Goal: Communication & Community: Participate in discussion

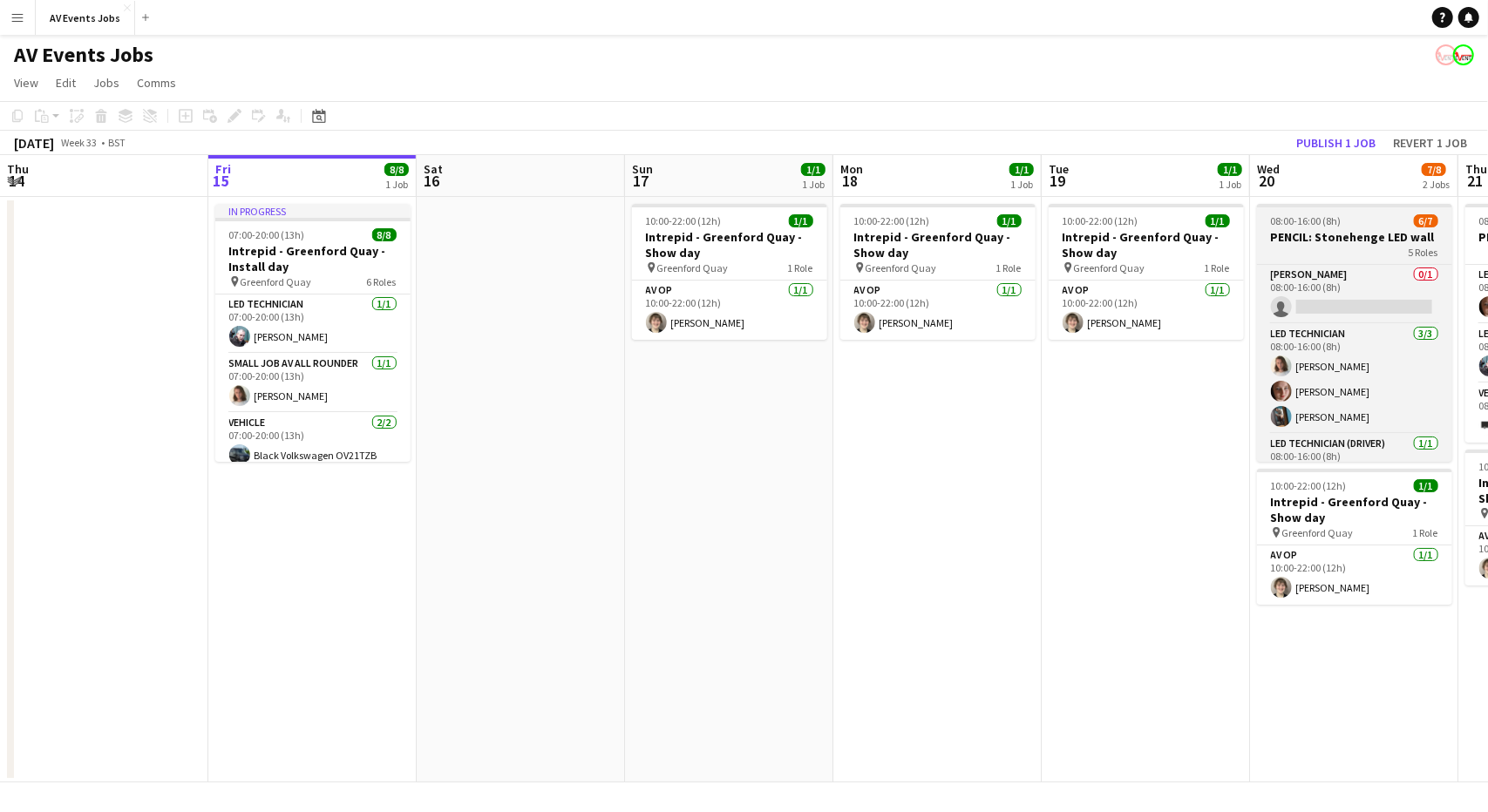
click at [1367, 236] on h3 "PENCIL: Stonehenge LED wall" at bounding box center [1354, 237] width 196 height 15
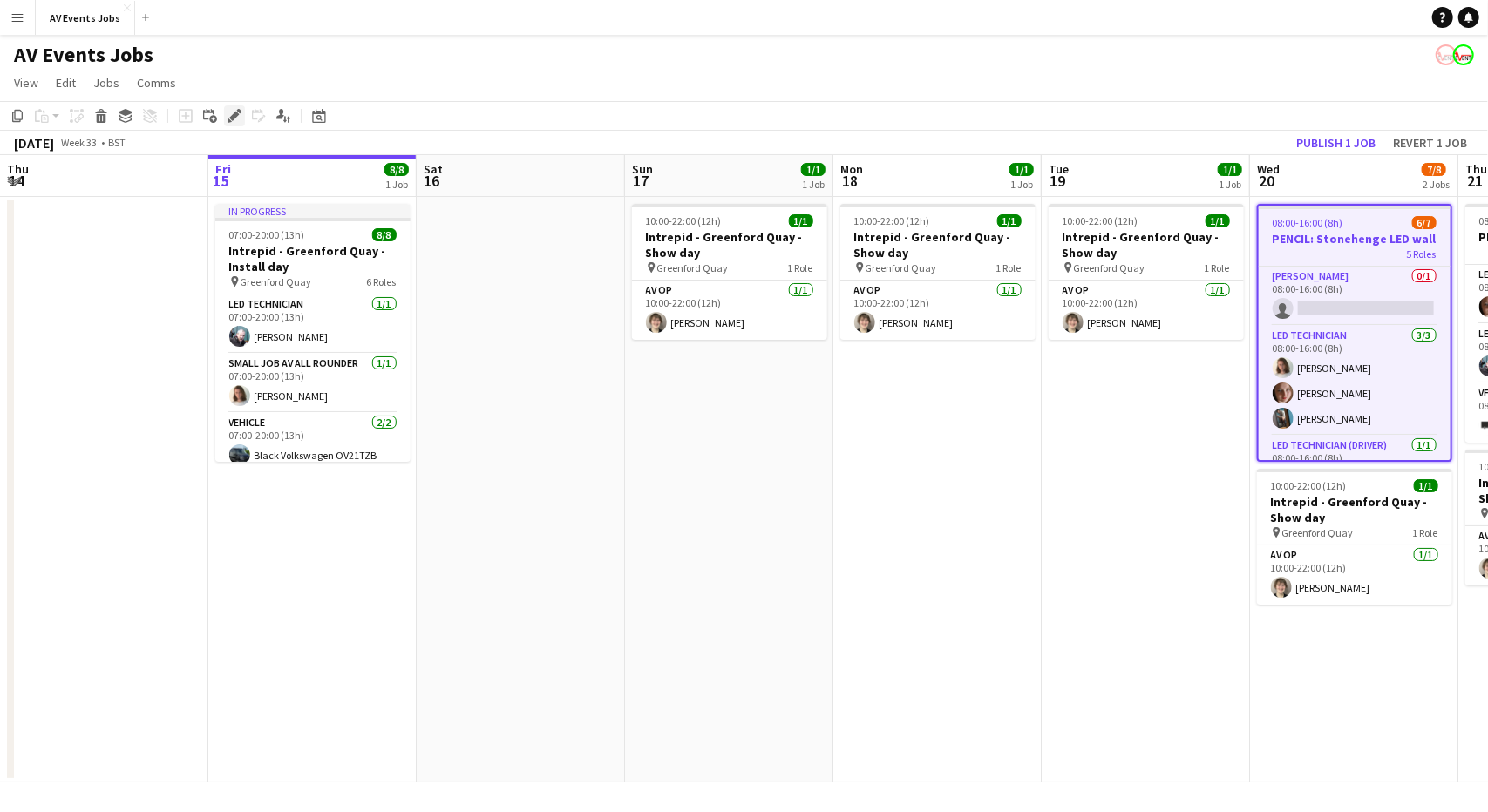
click at [232, 112] on icon "Edit" at bounding box center [234, 116] width 13 height 13
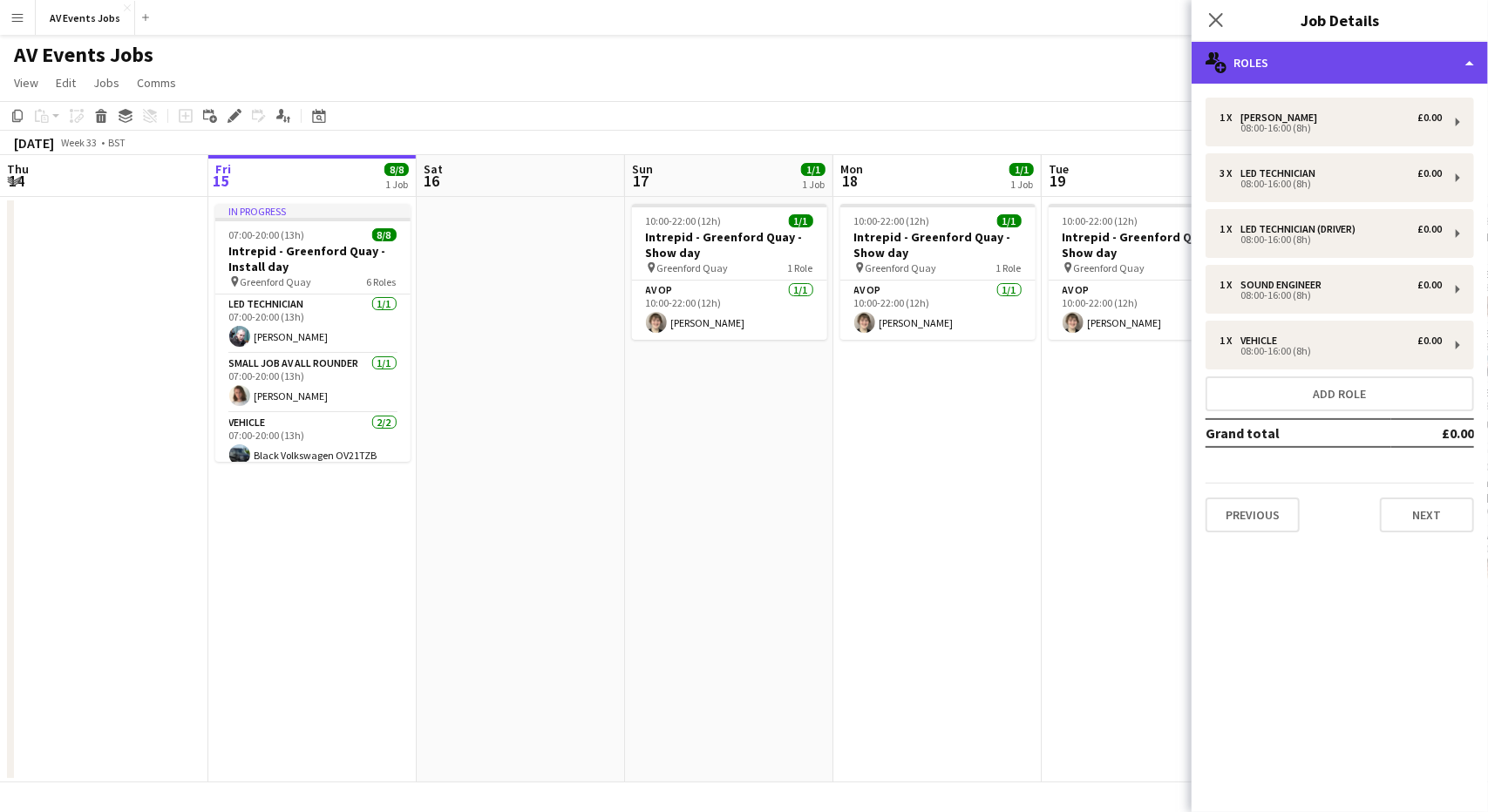
click at [1330, 57] on div "multiple-users-add Roles" at bounding box center [1340, 62] width 297 height 41
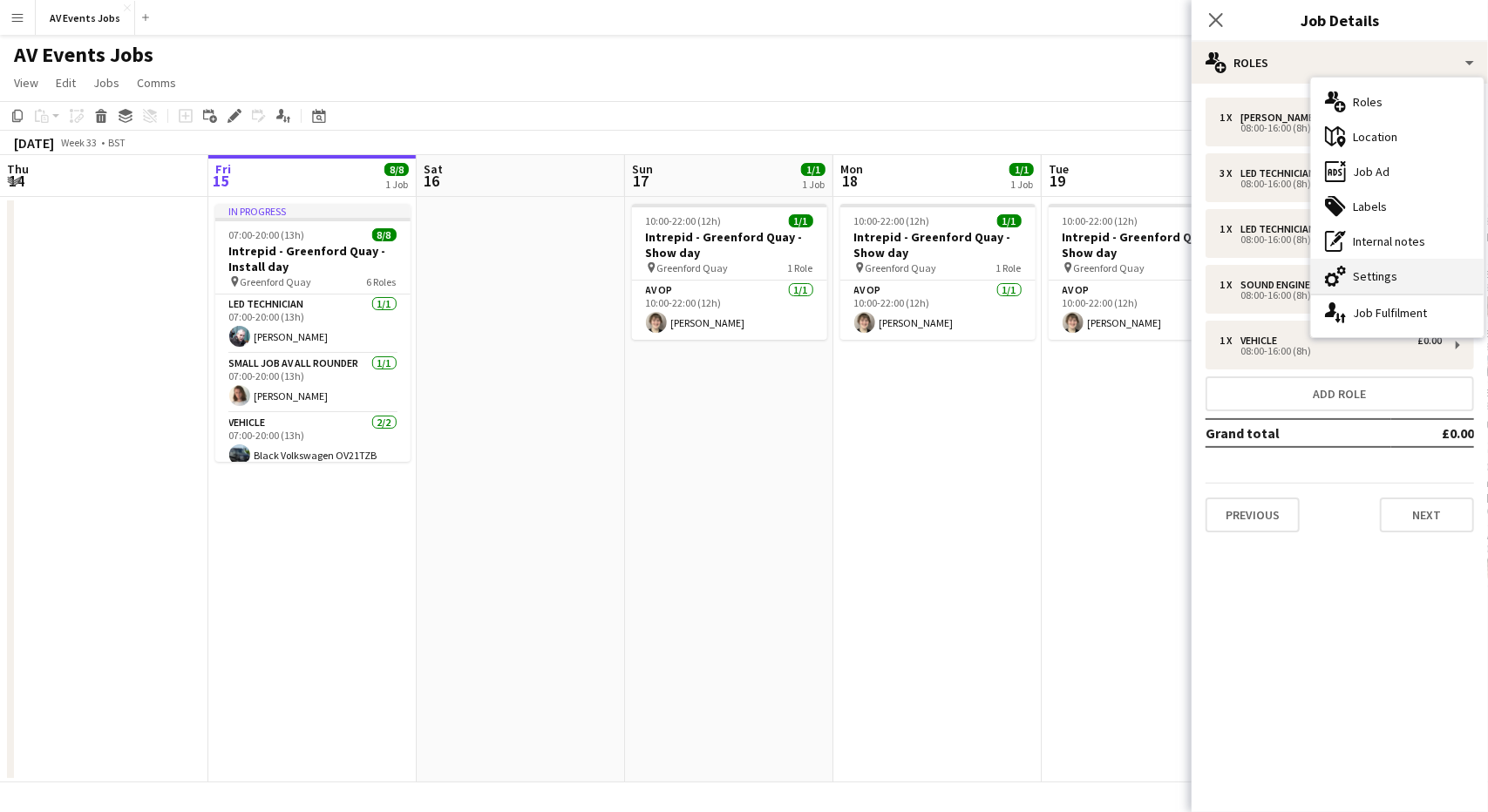
click at [1365, 264] on div "cog-double-3 Settings" at bounding box center [1396, 276] width 173 height 35
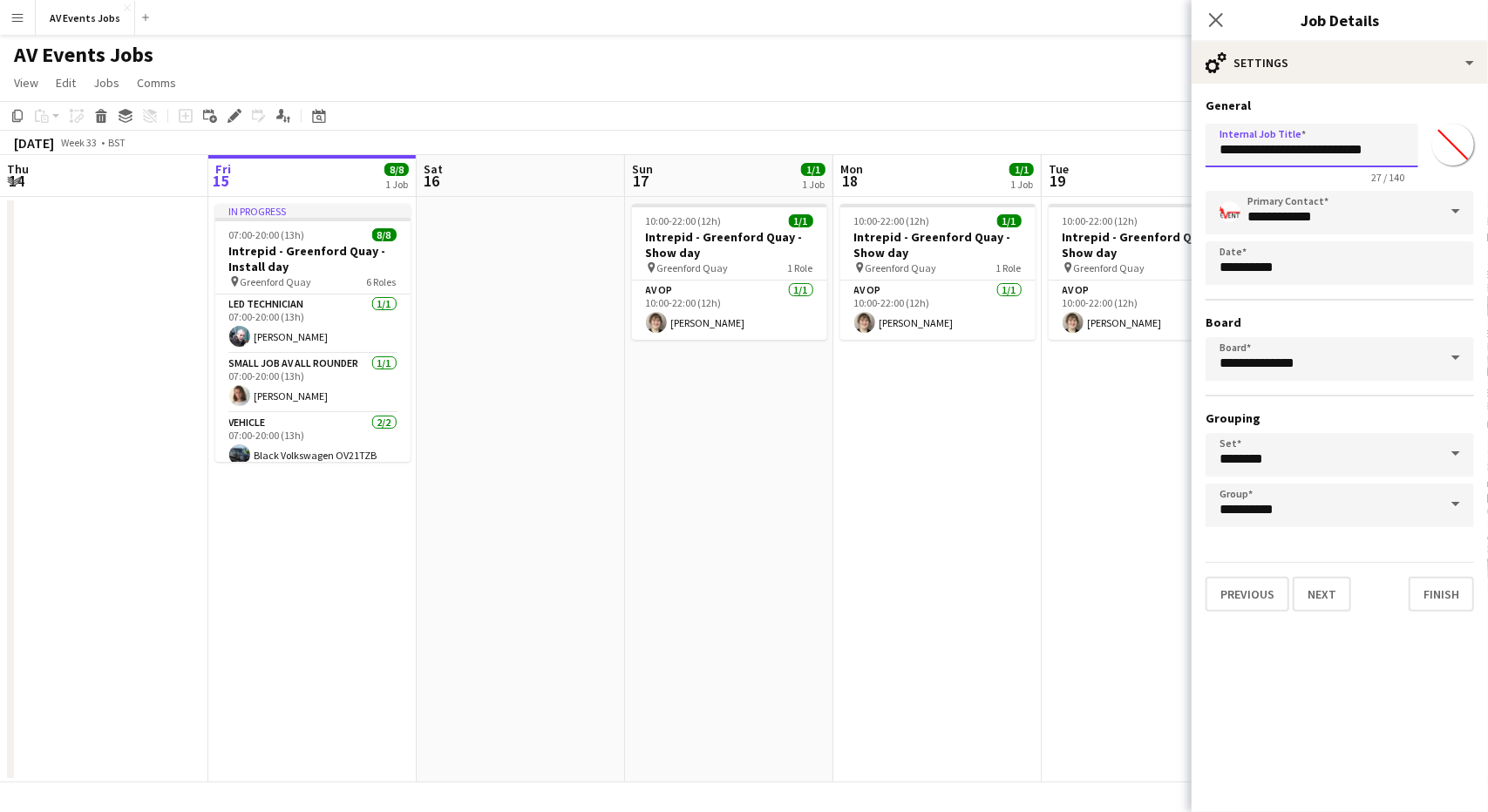
drag, startPoint x: 1272, startPoint y: 147, endPoint x: 1121, endPoint y: 133, distance: 151.6
click at [1121, 133] on body "Menu Boards Boards Boards All jobs Status Workforce Workforce My Workforce Recr…" at bounding box center [744, 406] width 1488 height 812
type input "**********"
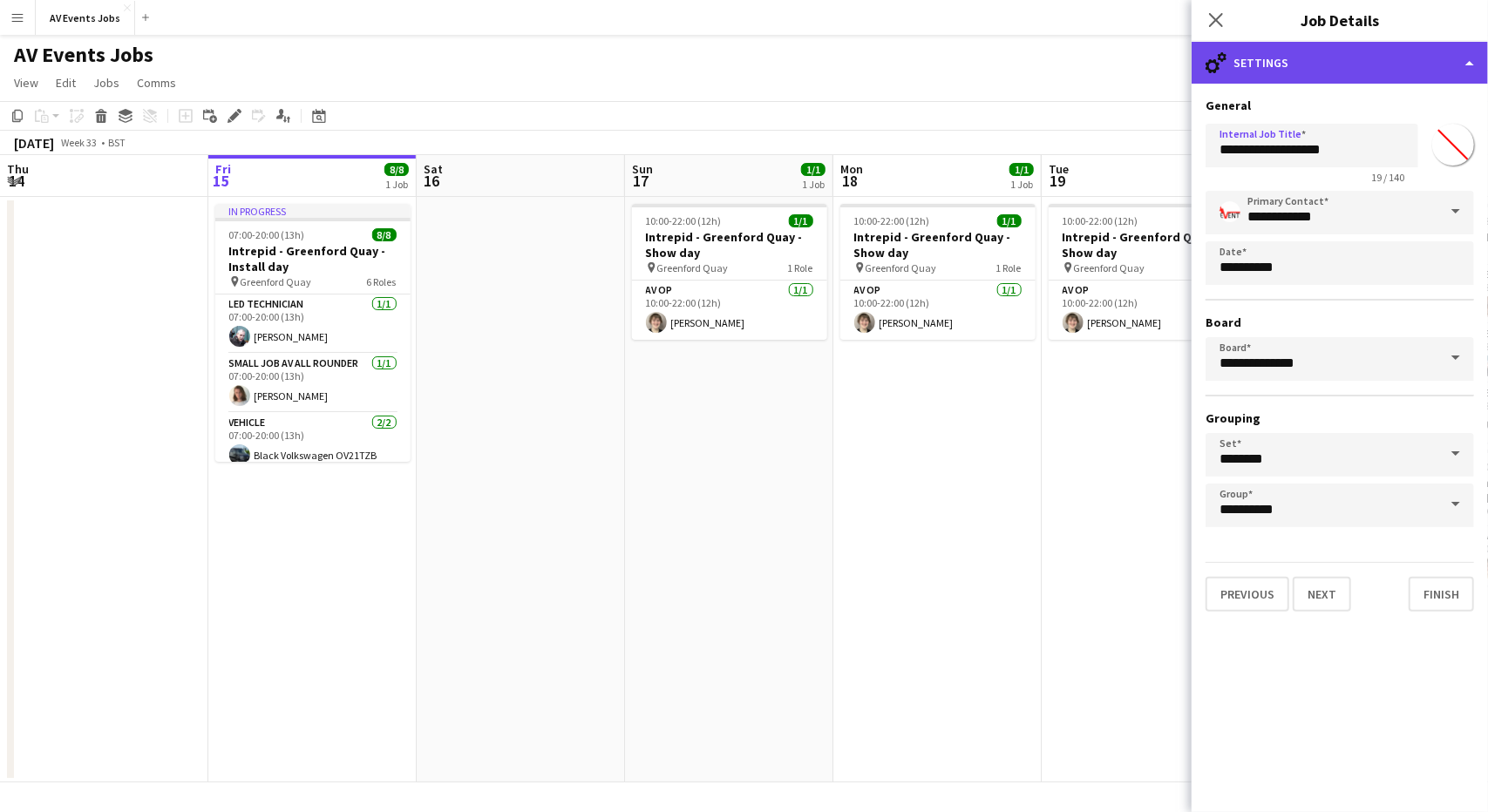
click at [1318, 59] on div "cog-double-3 Settings" at bounding box center [1340, 62] width 297 height 41
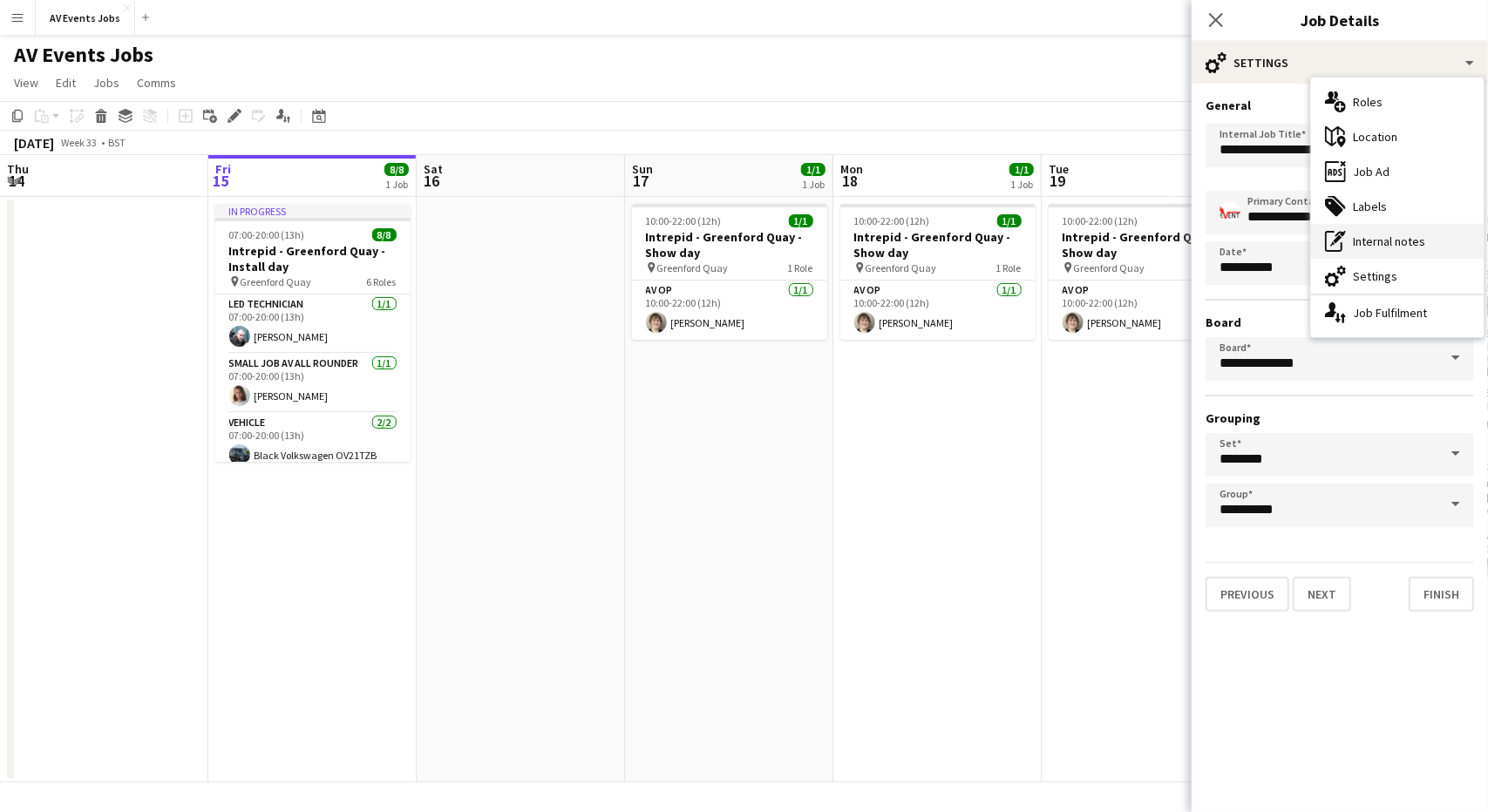
click at [1389, 241] on div "pen-write Internal notes" at bounding box center [1396, 241] width 173 height 35
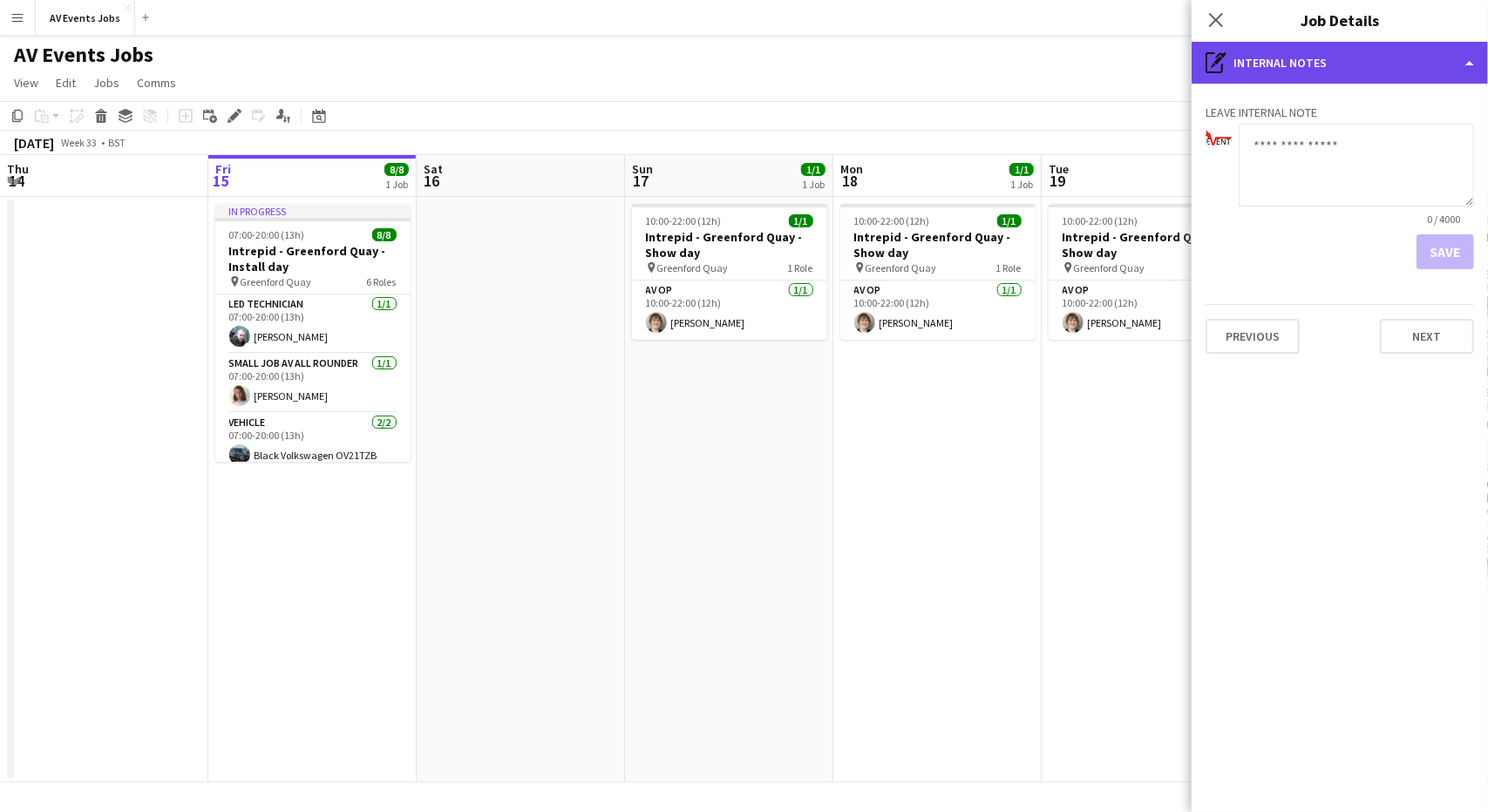
click at [1316, 75] on div "pen-write Internal notes" at bounding box center [1340, 62] width 297 height 41
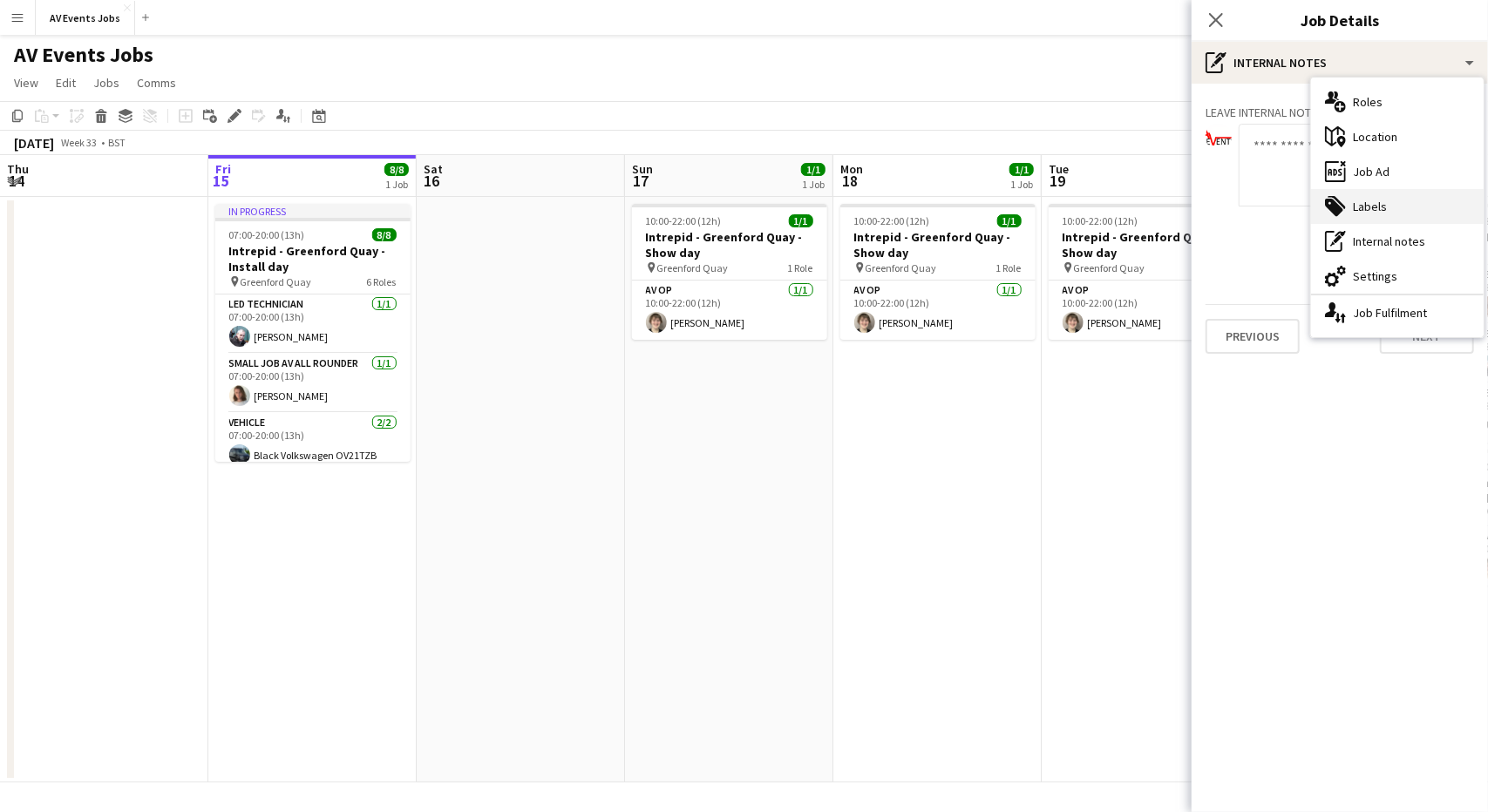
click at [1361, 200] on div "tags-double Labels" at bounding box center [1396, 206] width 173 height 35
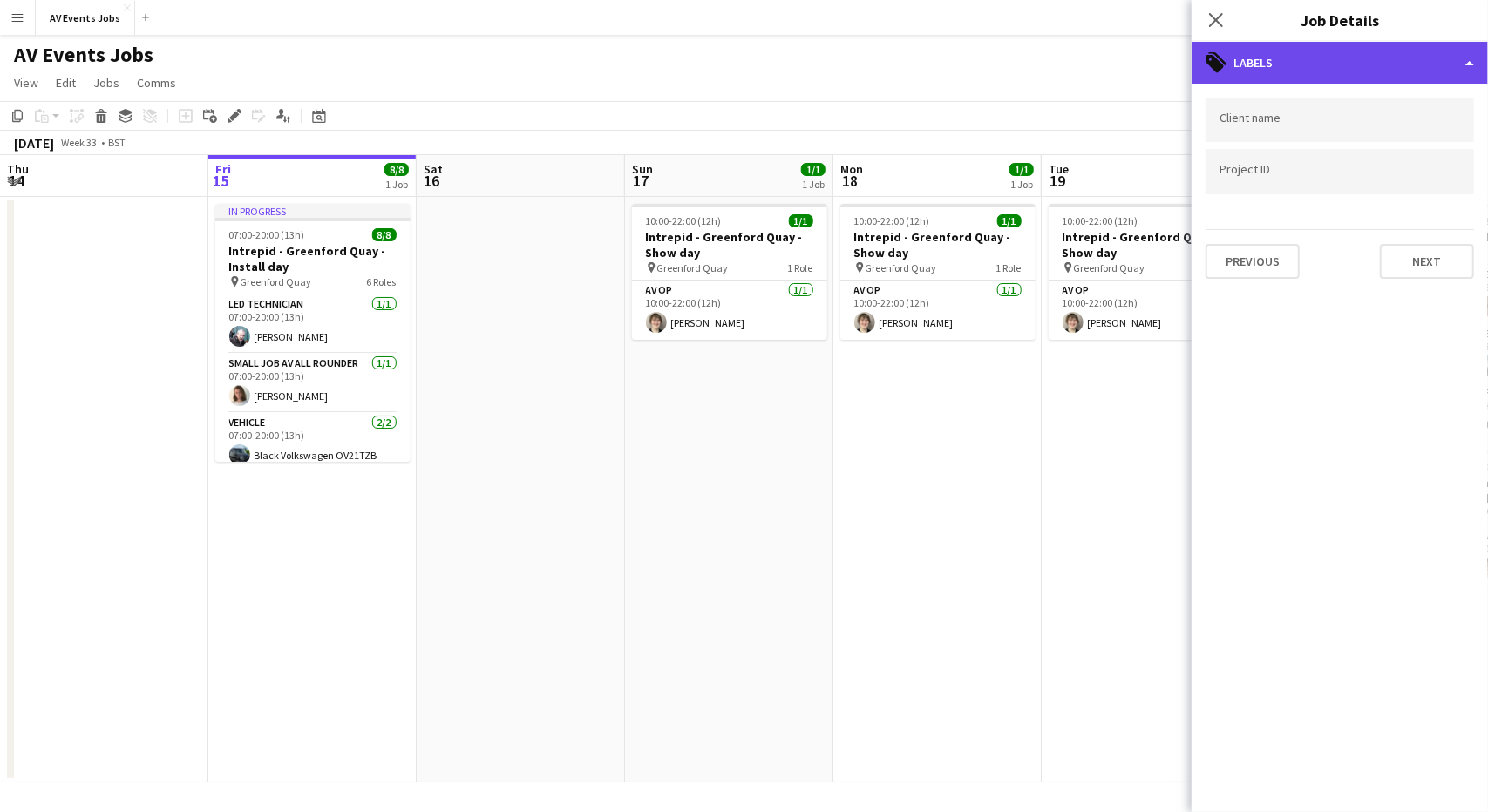
click at [1341, 75] on div "tags-double Labels" at bounding box center [1340, 62] width 297 height 41
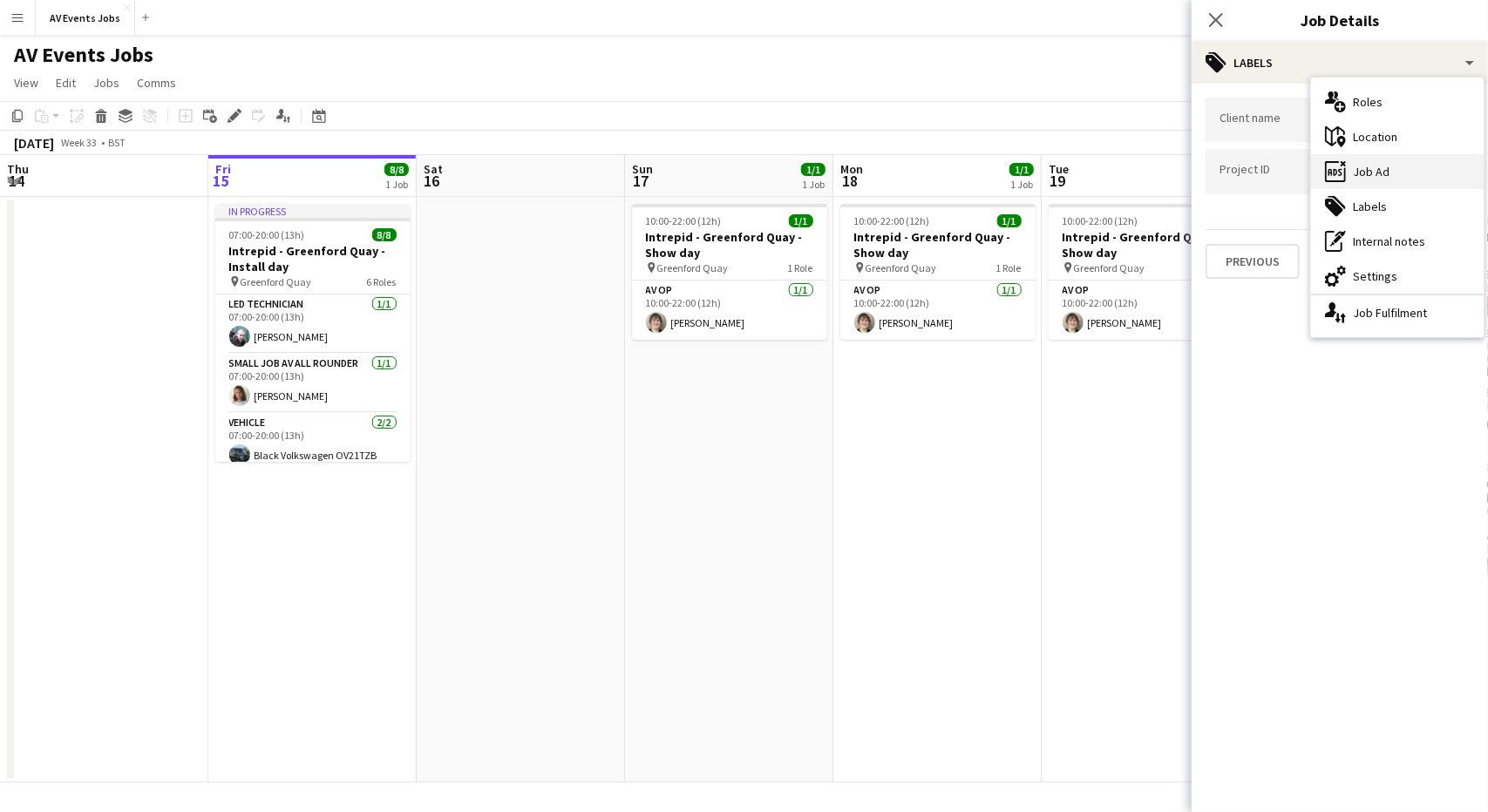
click at [1365, 164] on div "ads-window Job Ad" at bounding box center [1396, 171] width 173 height 35
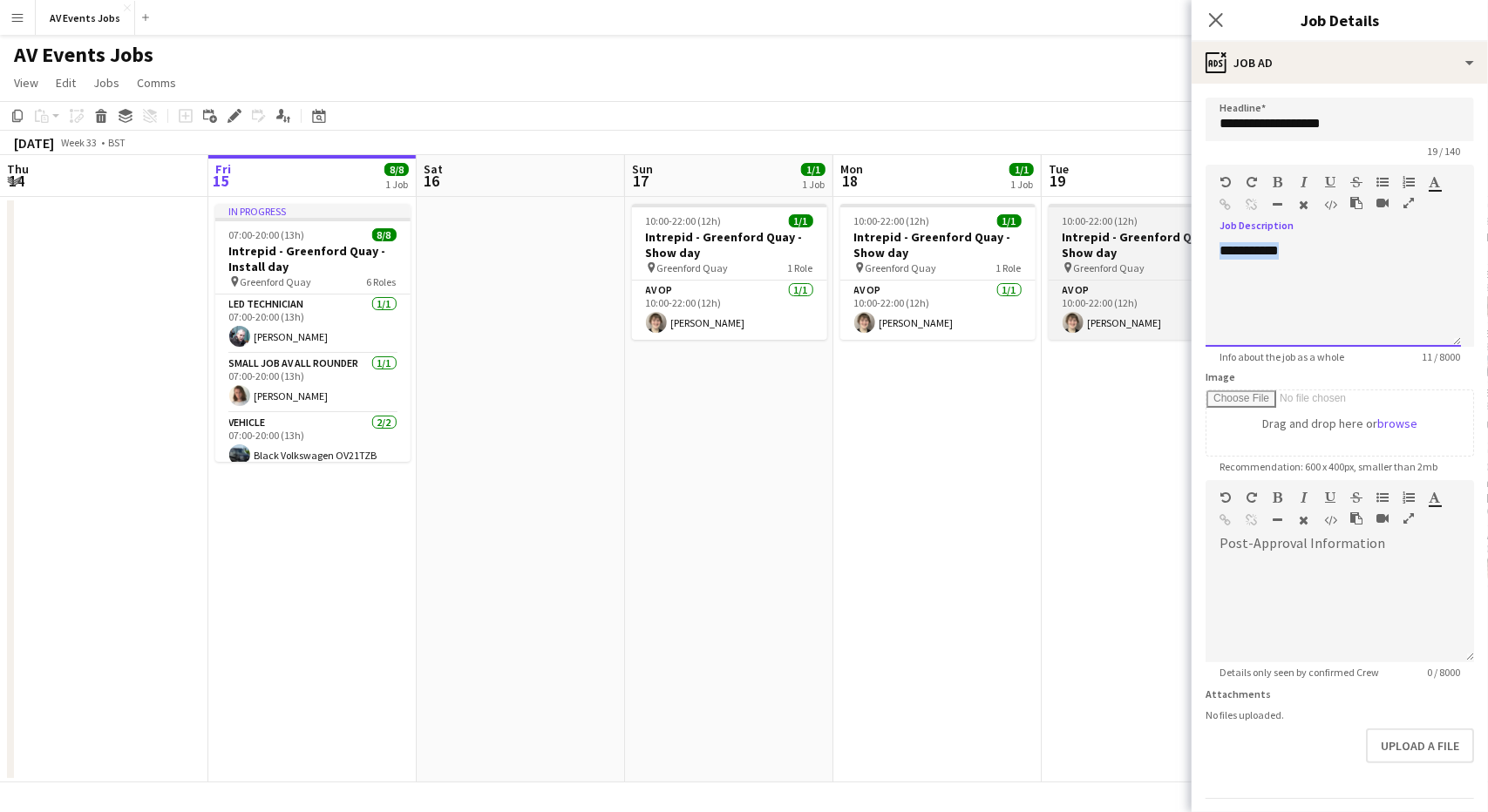
drag, startPoint x: 1303, startPoint y: 268, endPoint x: 1116, endPoint y: 256, distance: 187.4
click at [1116, 256] on body "Menu Boards Boards Boards All jobs Status Workforce Workforce My Workforce Recr…" at bounding box center [744, 406] width 1488 height 812
paste div
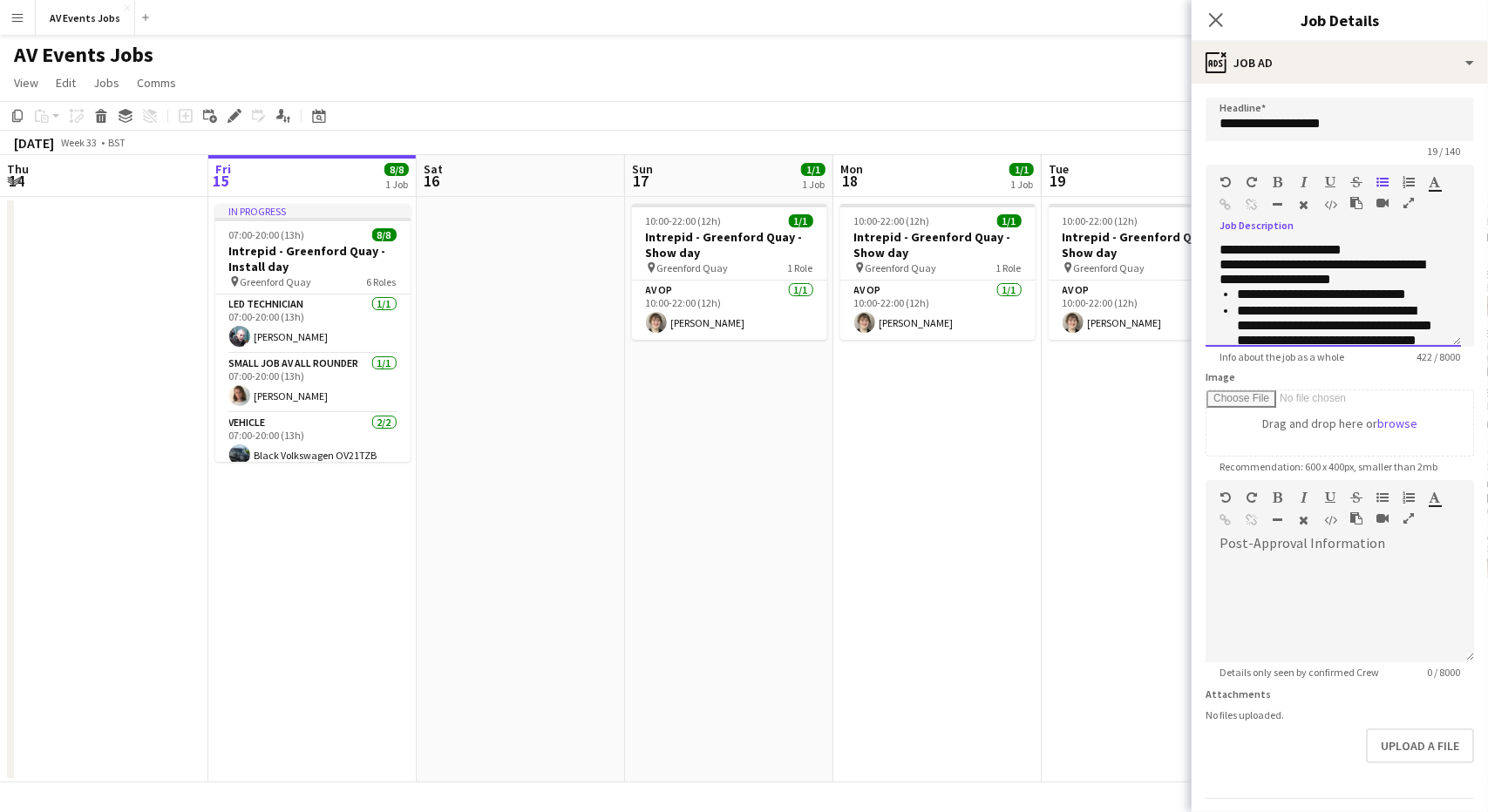
scroll to position [49, 0]
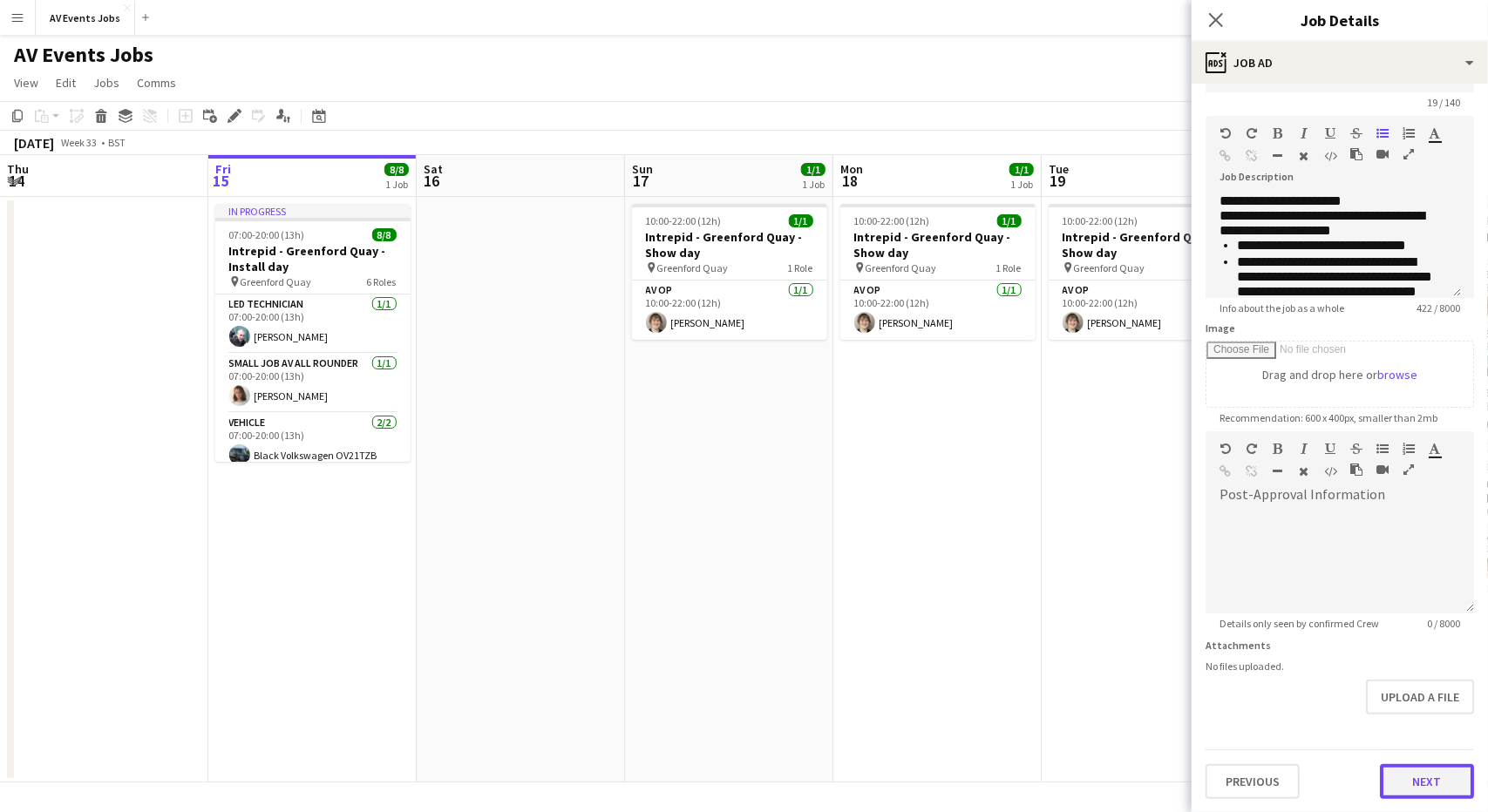
click at [1400, 785] on button "Next" at bounding box center [1427, 781] width 94 height 35
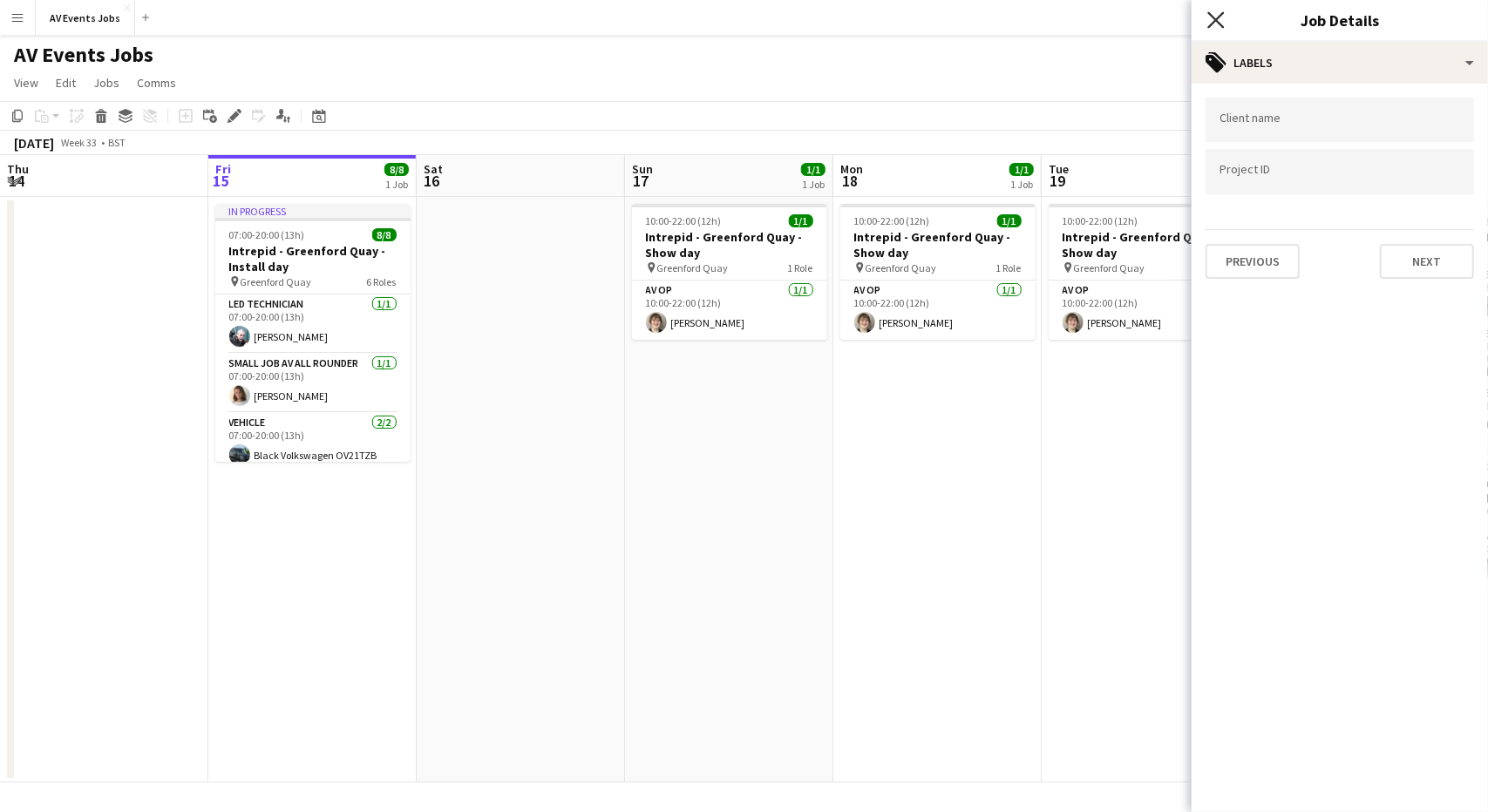
click at [1211, 17] on icon "Close pop-in" at bounding box center [1215, 19] width 16 height 16
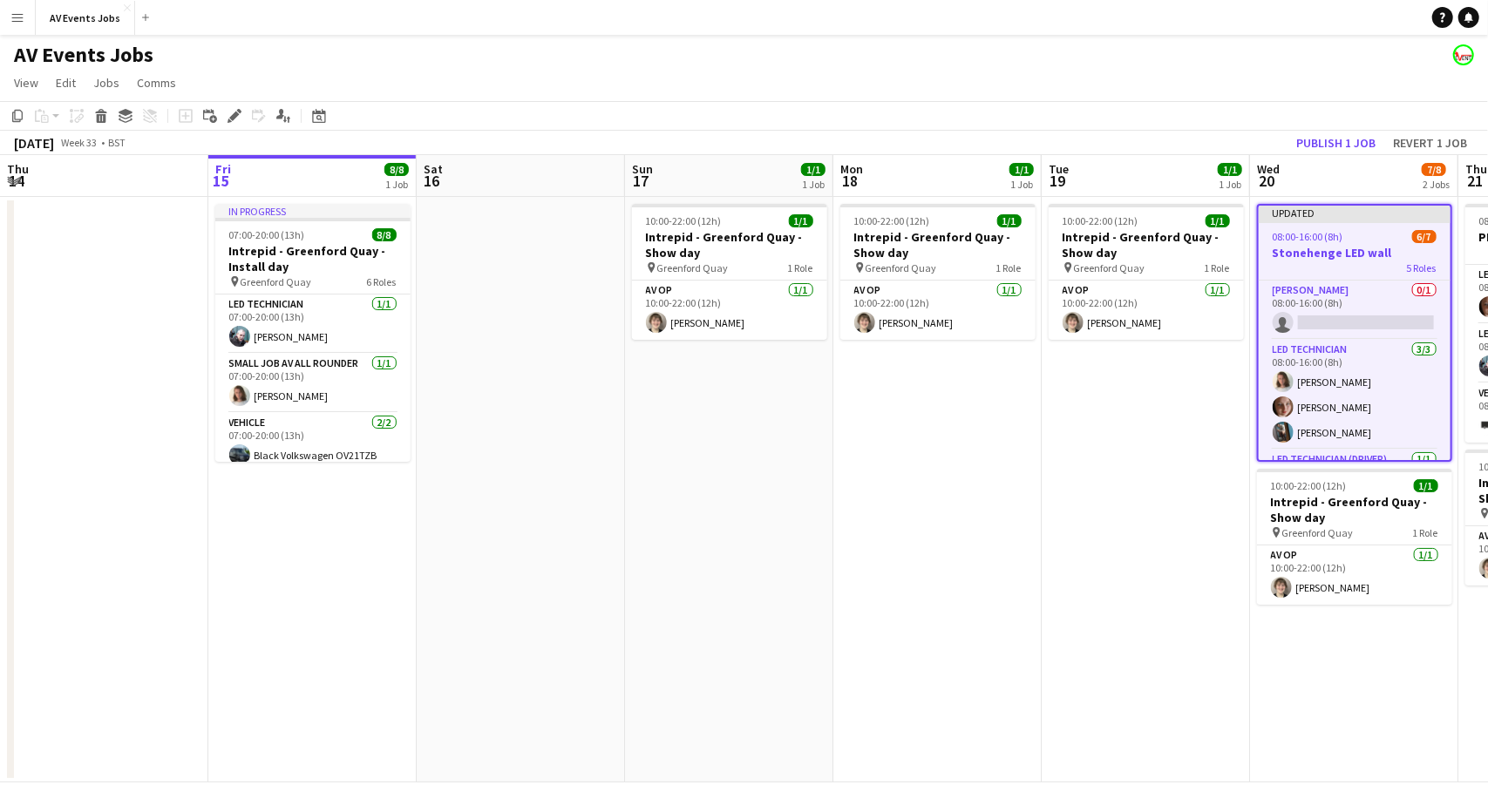
click at [1095, 83] on app-page-menu "View Day view expanded Day view collapsed Month view Date picker Jump to [DATE]…" at bounding box center [744, 85] width 1488 height 33
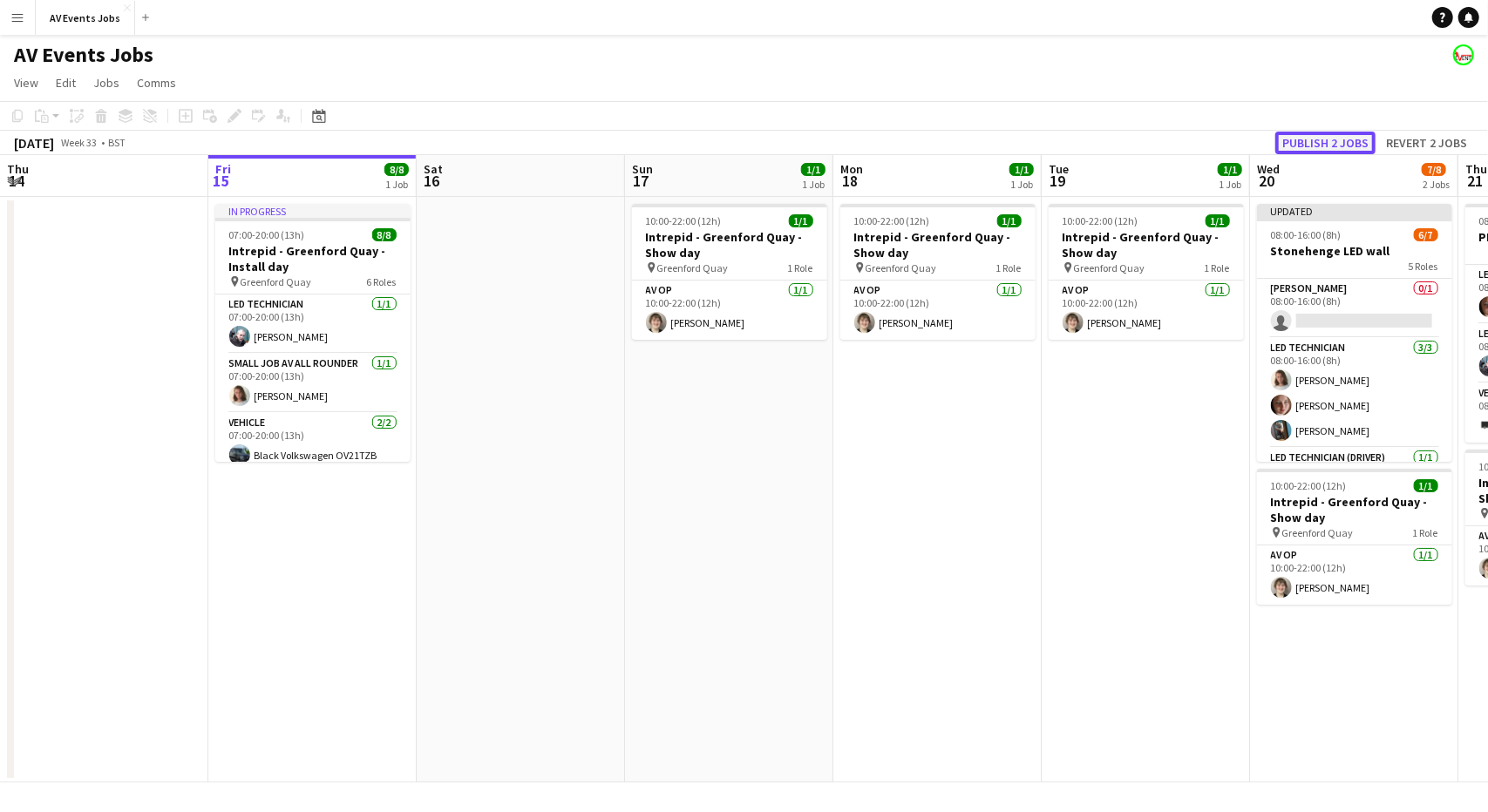
click at [1328, 145] on button "Publish 2 jobs" at bounding box center [1325, 144] width 100 height 23
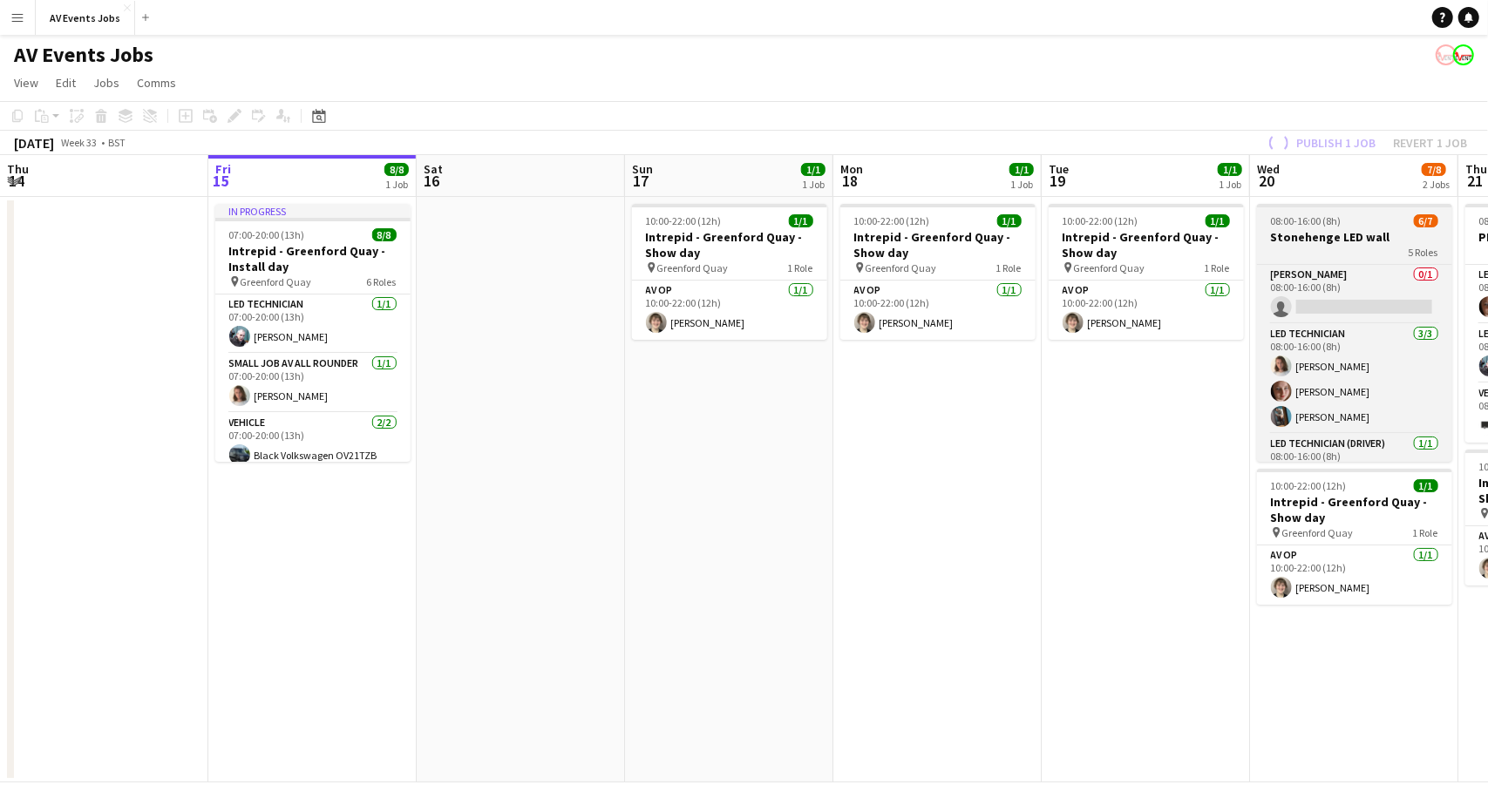
click at [1330, 225] on span "08:00-16:00 (8h)" at bounding box center [1306, 222] width 70 height 13
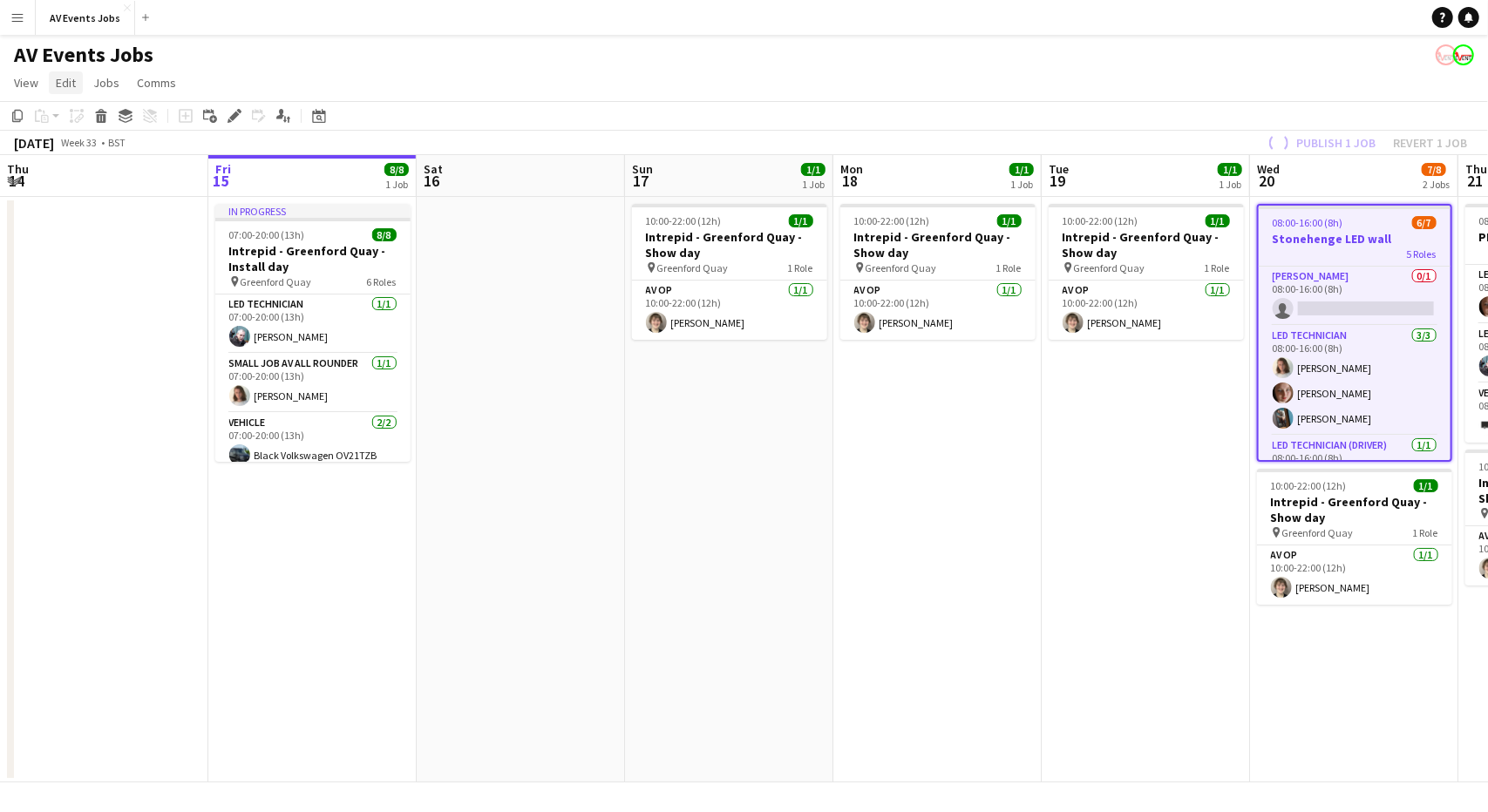
click at [75, 83] on span "Edit" at bounding box center [66, 83] width 20 height 15
click at [97, 87] on span "Jobs" at bounding box center [106, 83] width 26 height 15
click at [138, 76] on span "Comms" at bounding box center [156, 83] width 40 height 15
click at [178, 144] on link "Create chat" at bounding box center [201, 157] width 145 height 37
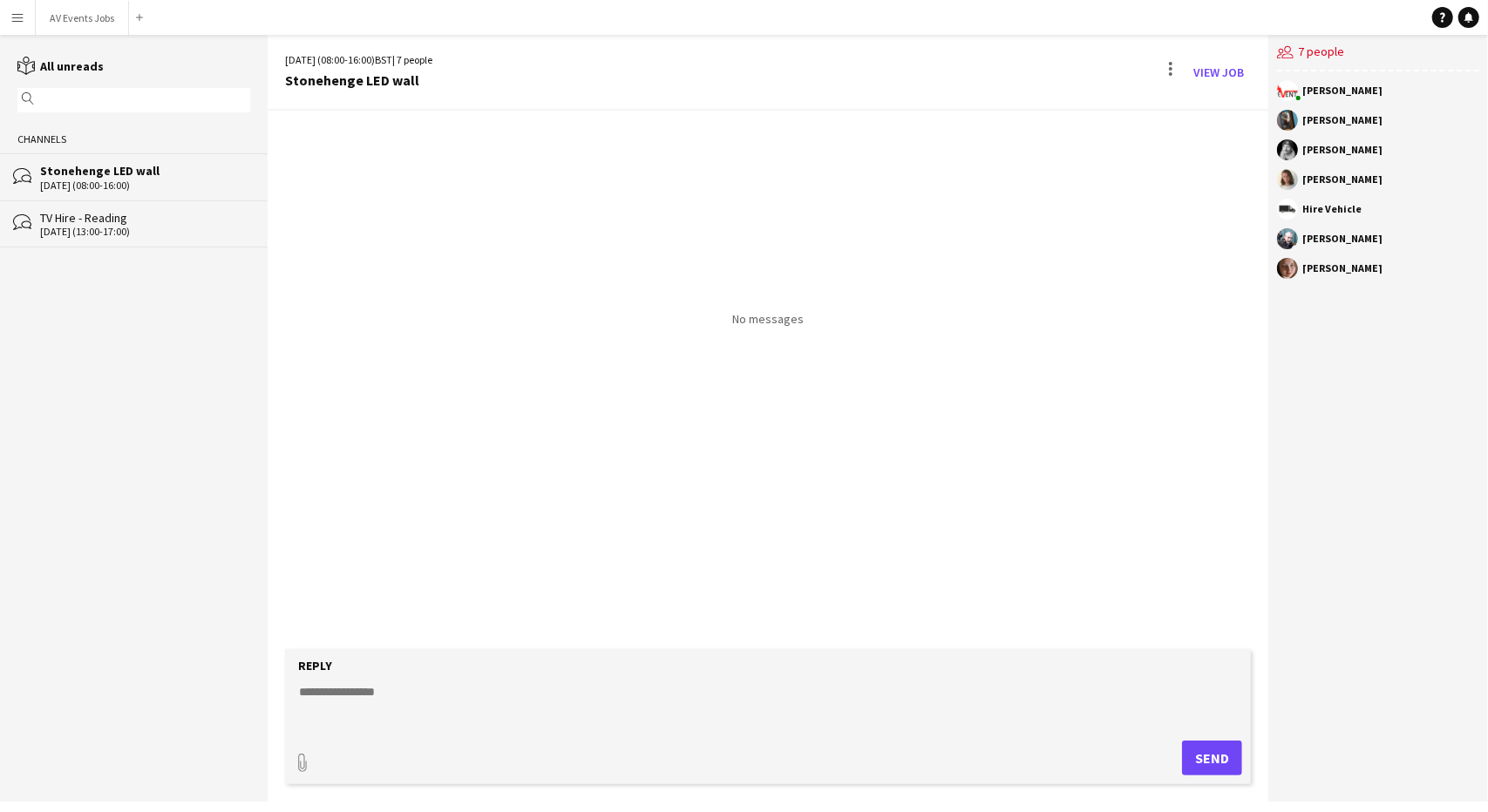
click at [479, 699] on textarea at bounding box center [771, 705] width 948 height 45
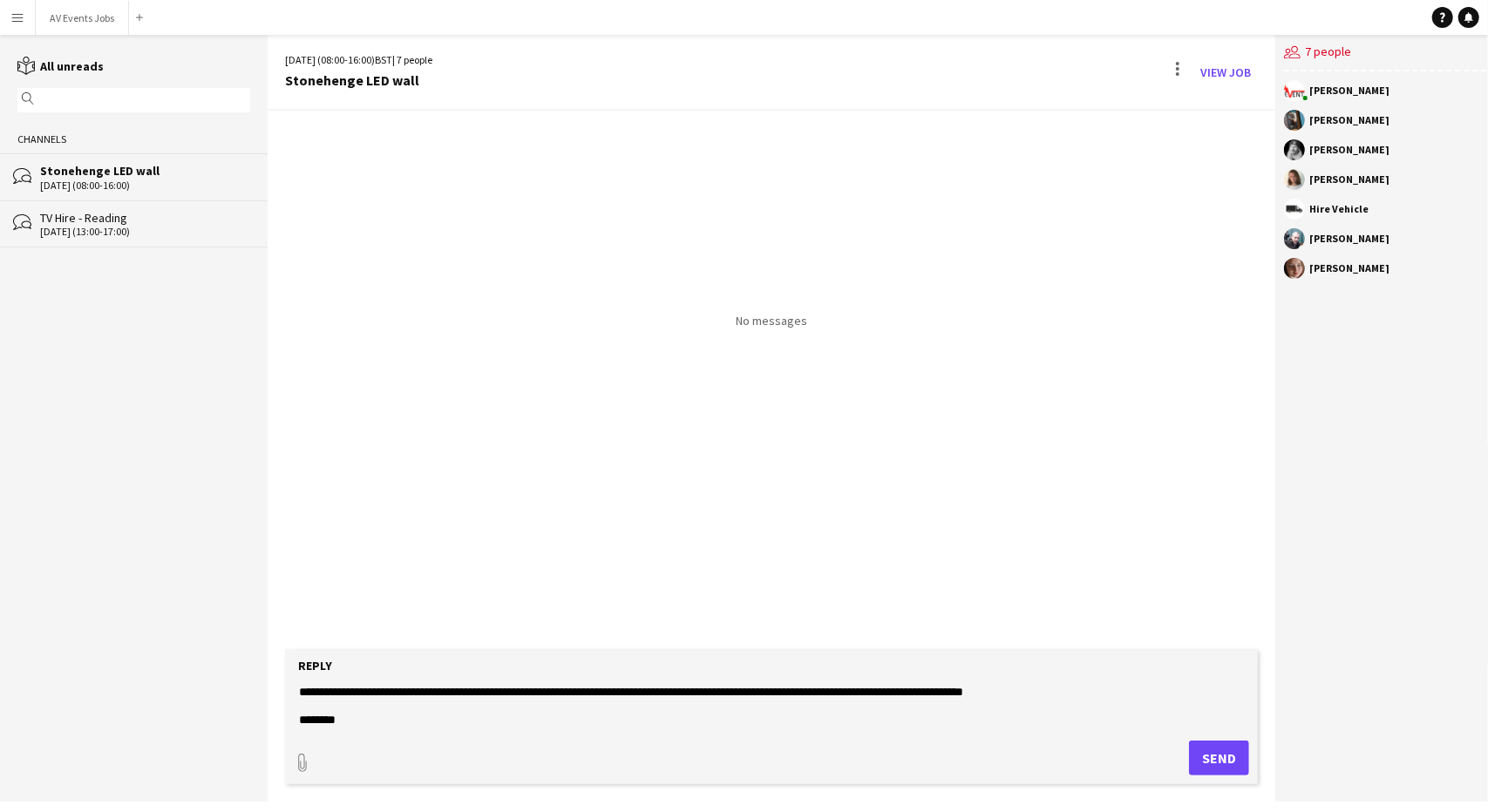
scroll to position [55, 0]
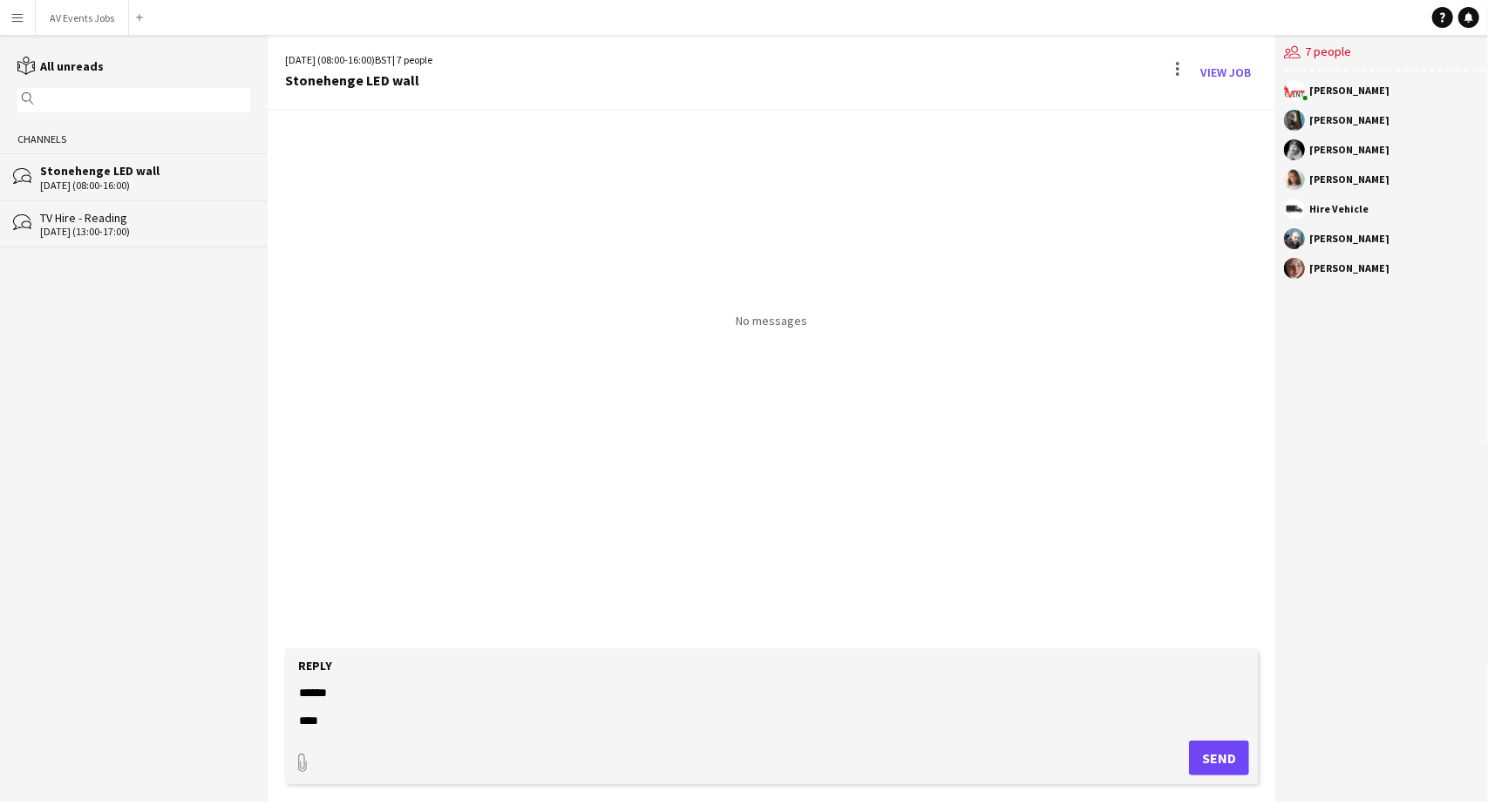
type textarea "**********"
click at [1212, 761] on button "Send" at bounding box center [1219, 758] width 60 height 35
